Goal: Task Accomplishment & Management: Manage account settings

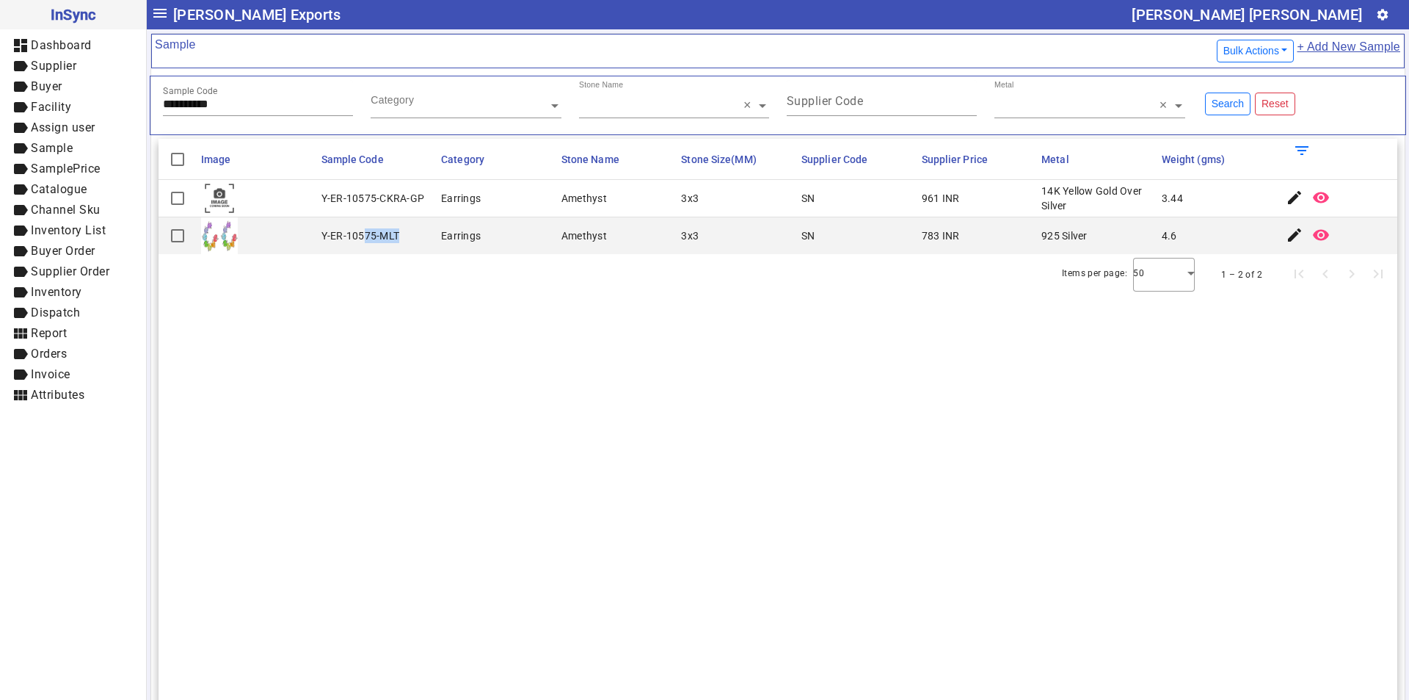
drag, startPoint x: 362, startPoint y: 233, endPoint x: 423, endPoint y: 234, distance: 60.9
click at [423, 234] on mat-cell "Y-ER-10575-MLT" at bounding box center [377, 235] width 120 height 37
click at [1286, 199] on mat-icon "edit" at bounding box center [1295, 198] width 18 height 18
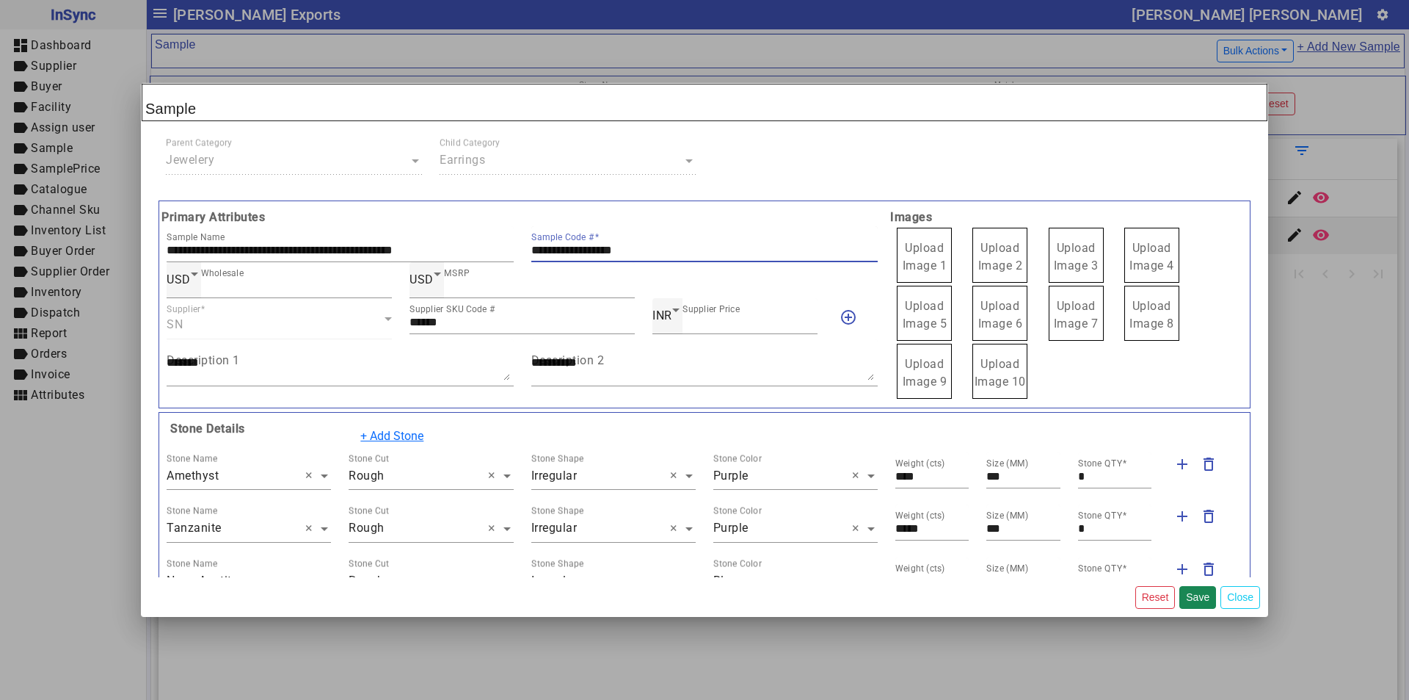
drag, startPoint x: 595, startPoint y: 247, endPoint x: 526, endPoint y: 250, distance: 68.3
click at [526, 250] on div "**********" at bounding box center [705, 244] width 365 height 36
click at [915, 247] on span "Upload Image 1" at bounding box center [925, 257] width 45 height 32
click at [0, 0] on input "Upload Image 1" at bounding box center [0, 0] width 0 height 0
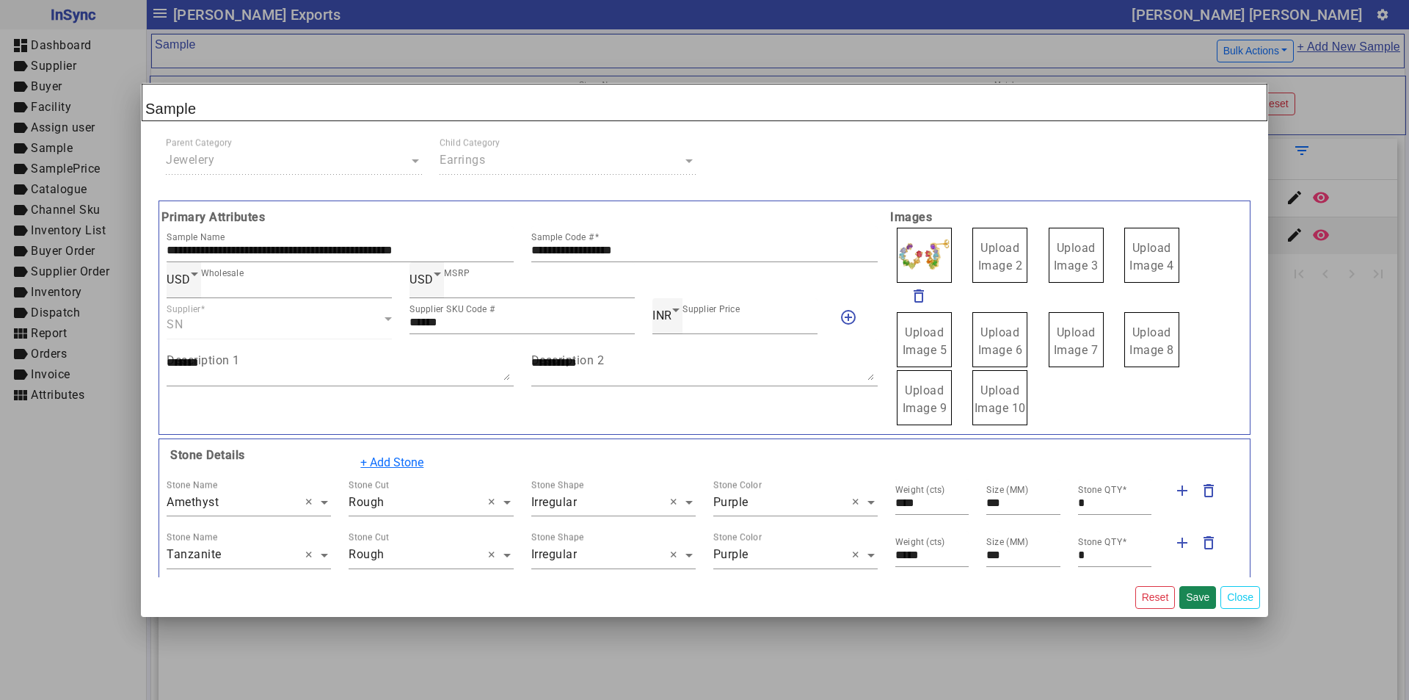
click at [992, 250] on span "Upload Image 2" at bounding box center [1000, 257] width 45 height 32
click at [0, 0] on input "Upload Image 2" at bounding box center [0, 0] width 0 height 0
click at [1200, 597] on button "Save" at bounding box center [1198, 597] width 37 height 23
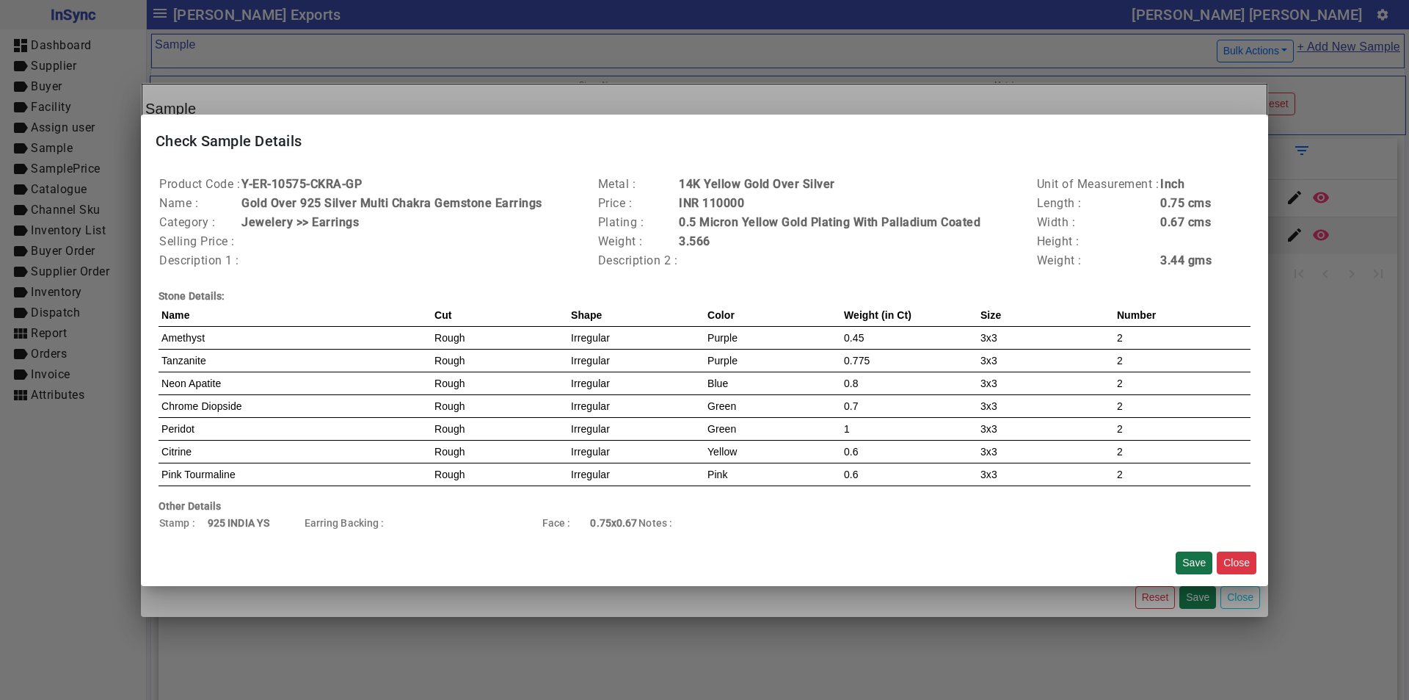
click at [1195, 553] on button "Save" at bounding box center [1194, 562] width 37 height 23
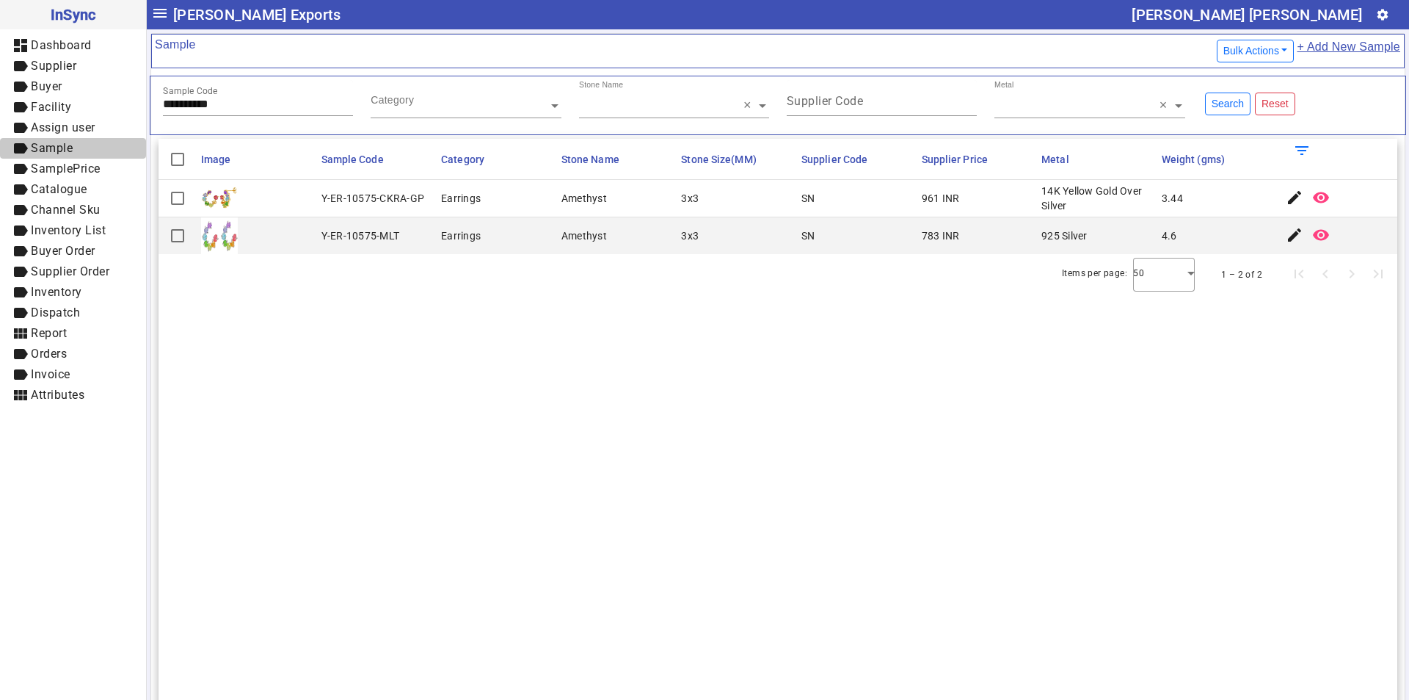
click at [65, 143] on span "Sample" at bounding box center [52, 148] width 42 height 14
click at [1286, 197] on mat-icon "edit" at bounding box center [1295, 198] width 18 height 18
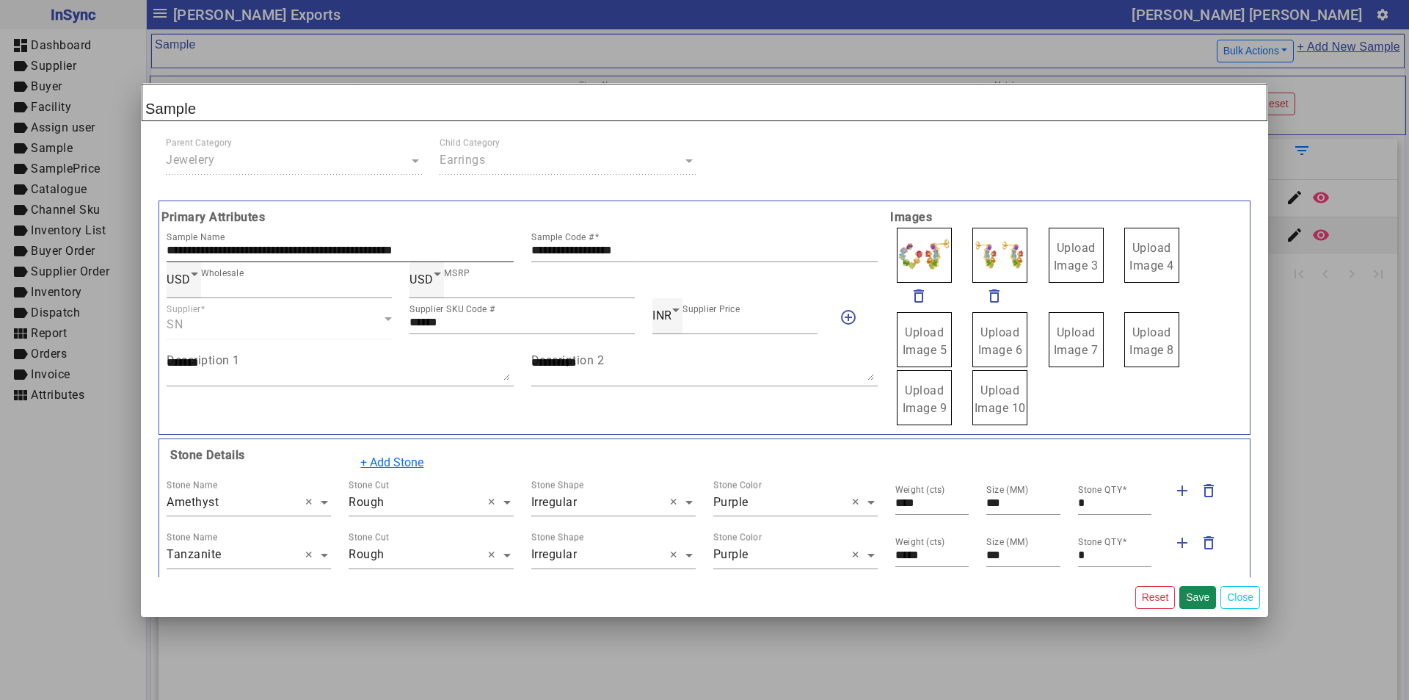
click at [278, 246] on input "**********" at bounding box center [340, 250] width 347 height 12
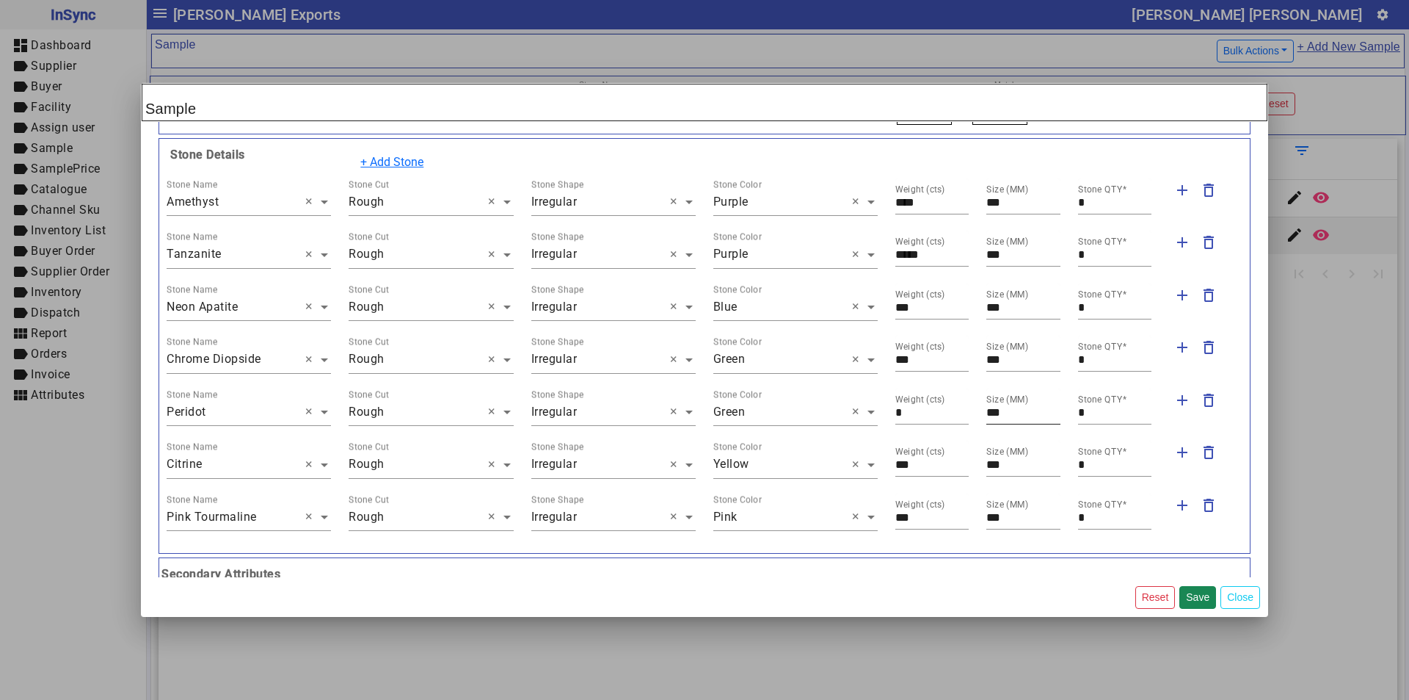
scroll to position [526, 0]
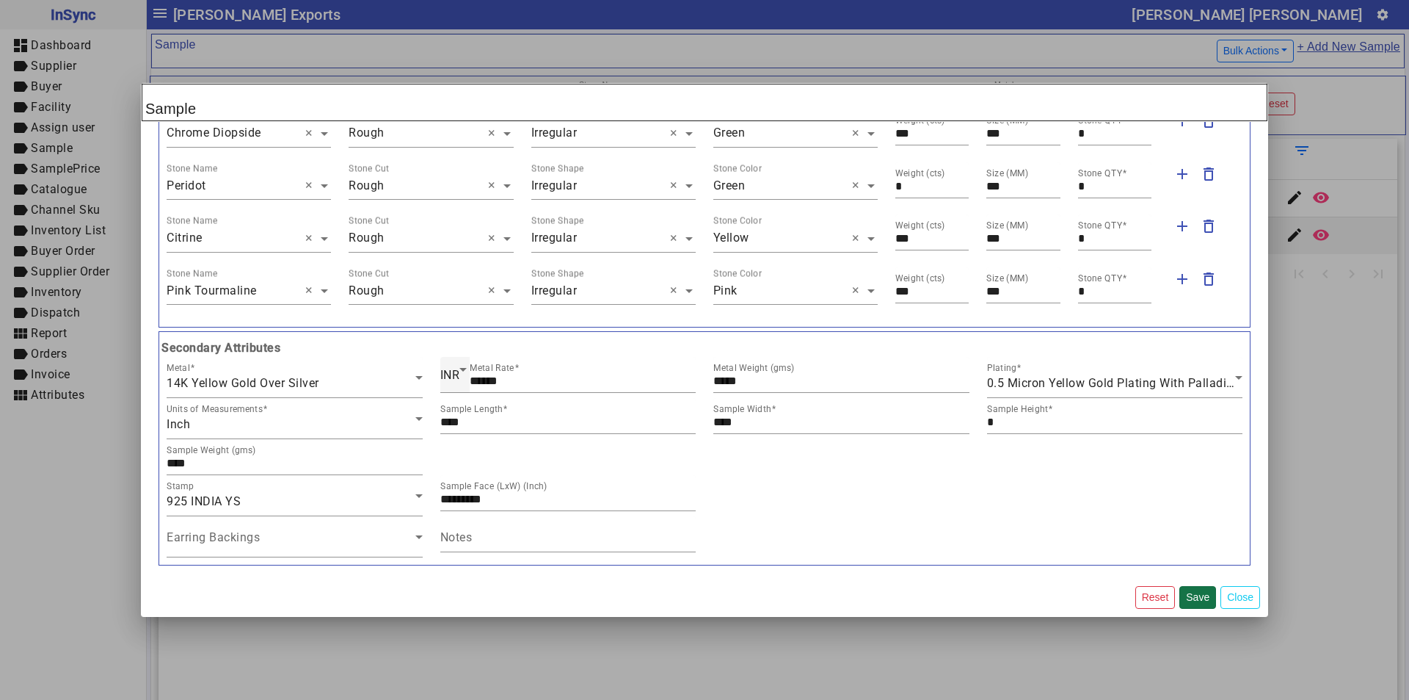
click at [1194, 596] on button "Save" at bounding box center [1198, 597] width 37 height 23
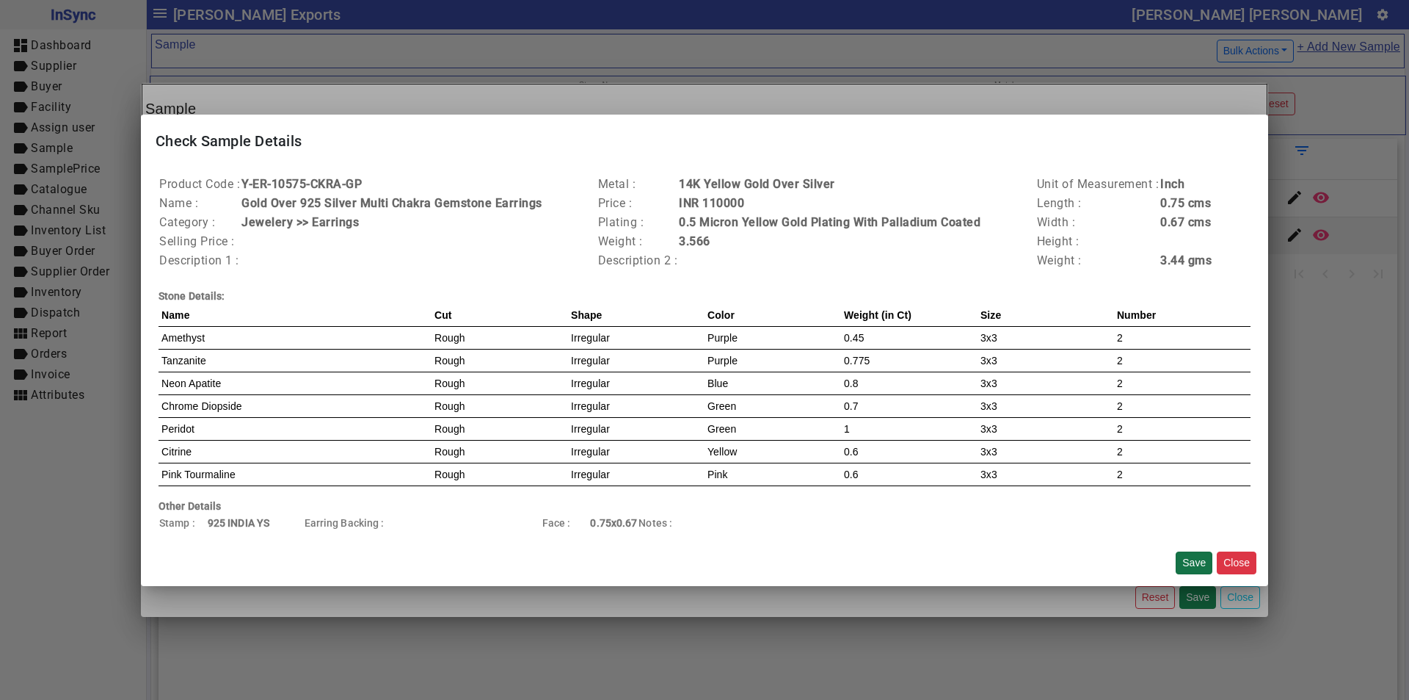
click at [1194, 562] on button "Save" at bounding box center [1194, 562] width 37 height 23
